Goal: Information Seeking & Learning: Check status

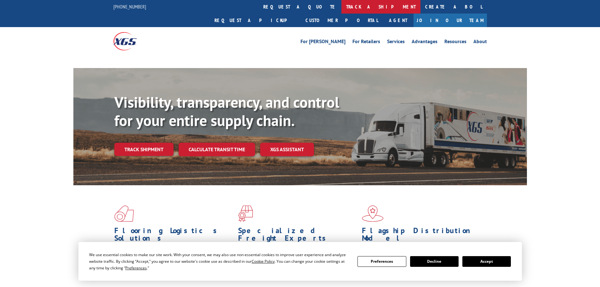
click at [342, 9] on link "track a shipment" at bounding box center [381, 7] width 79 height 14
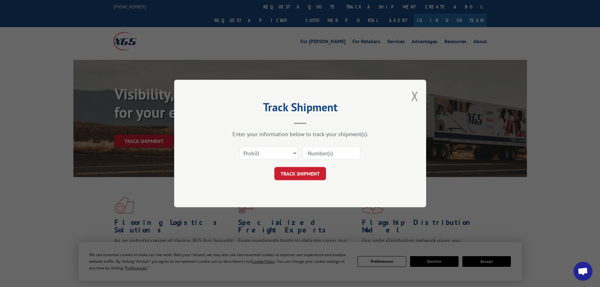
click at [322, 150] on input at bounding box center [332, 153] width 58 height 13
paste input "17261740"
type input "17261740"
click at [311, 174] on button "TRACK SHIPMENT" at bounding box center [301, 173] width 52 height 13
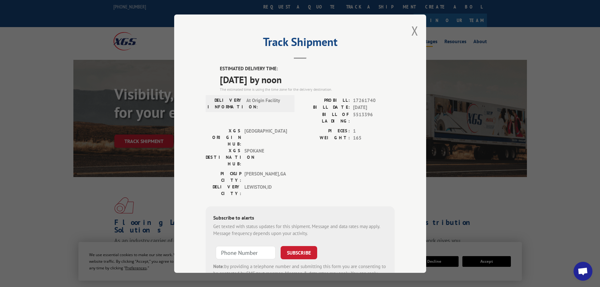
click at [413, 31] on button "Close modal" at bounding box center [415, 30] width 7 height 17
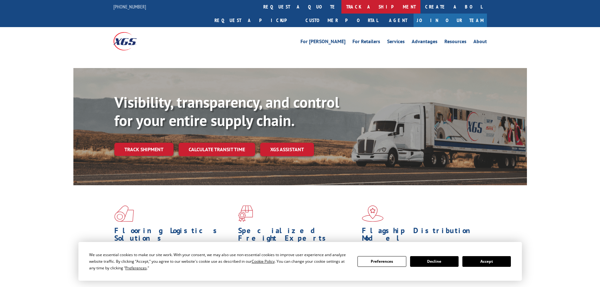
click at [342, 6] on link "track a shipment" at bounding box center [381, 7] width 79 height 14
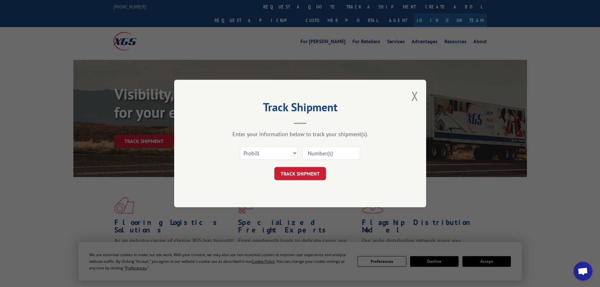
click at [315, 154] on input at bounding box center [332, 153] width 58 height 13
paste input "16998940"
type input "16998940"
click at [312, 176] on button "TRACK SHIPMENT" at bounding box center [301, 173] width 52 height 13
